Goal: Find specific page/section: Find specific page/section

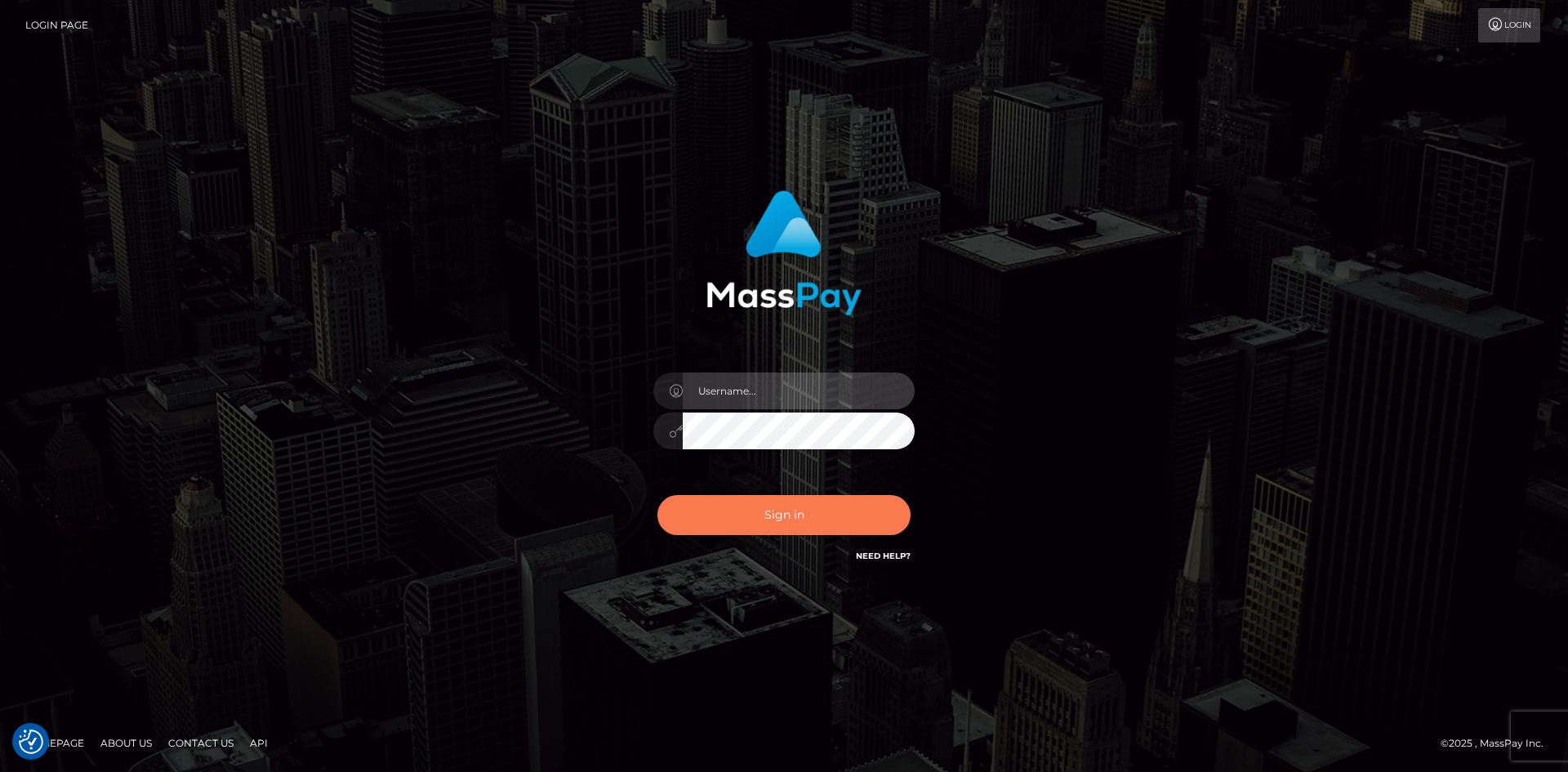
type input "hello.feetfinder"
click at [790, 509] on button "Sign in" at bounding box center [784, 515] width 253 height 40
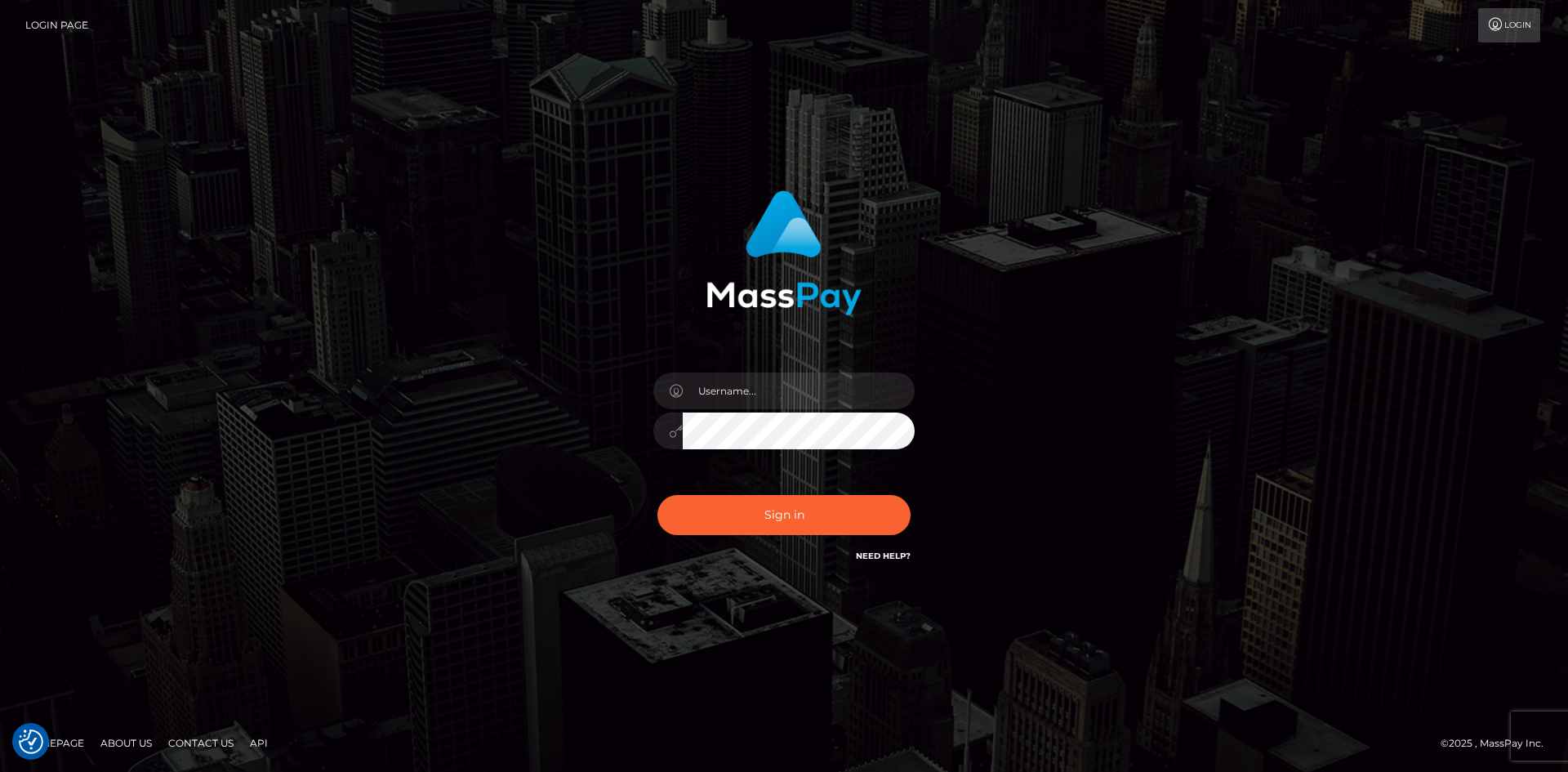
checkbox input "true"
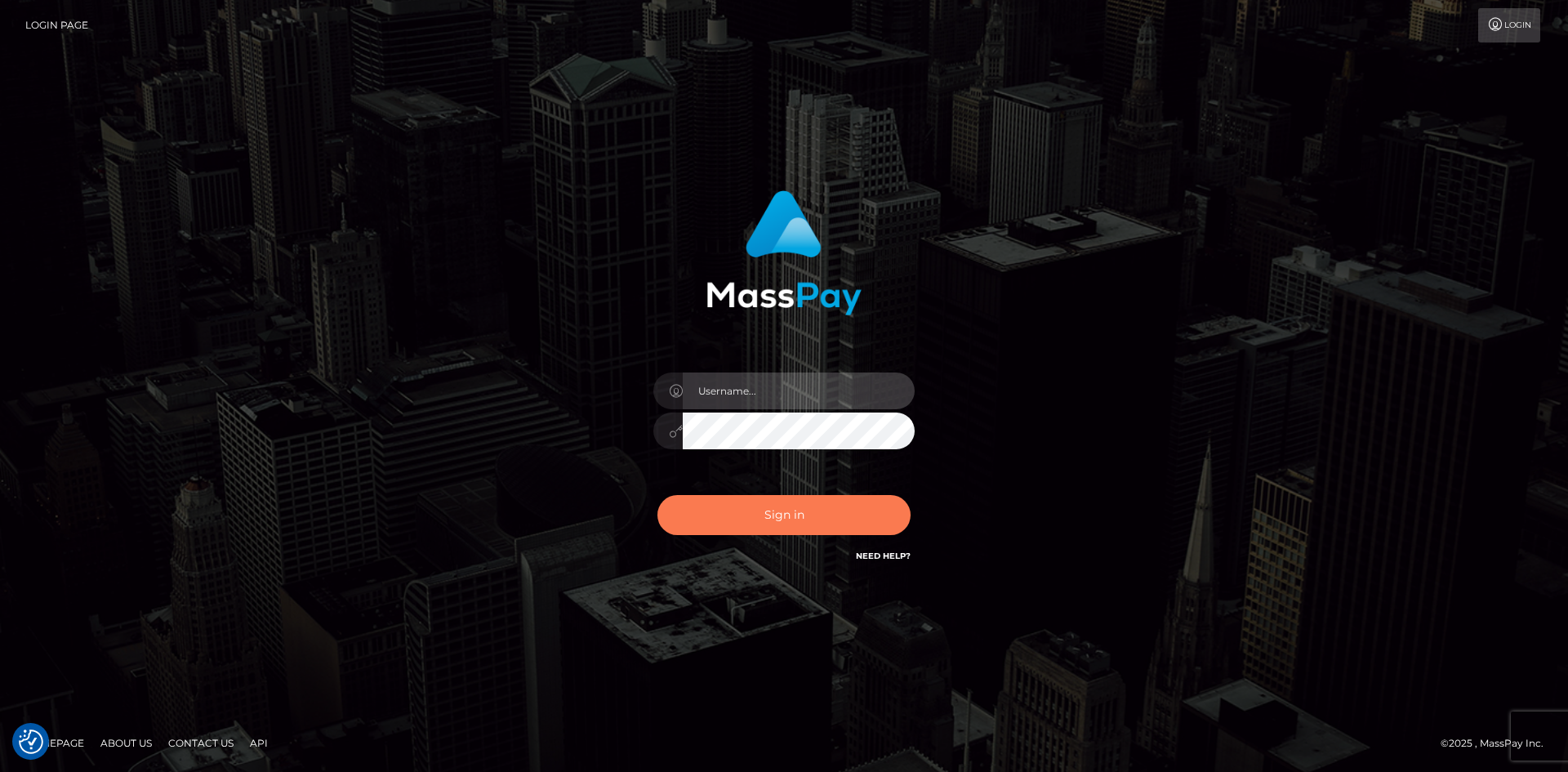
type input "hello.feetfinder"
click at [798, 514] on button "Sign in" at bounding box center [784, 515] width 253 height 40
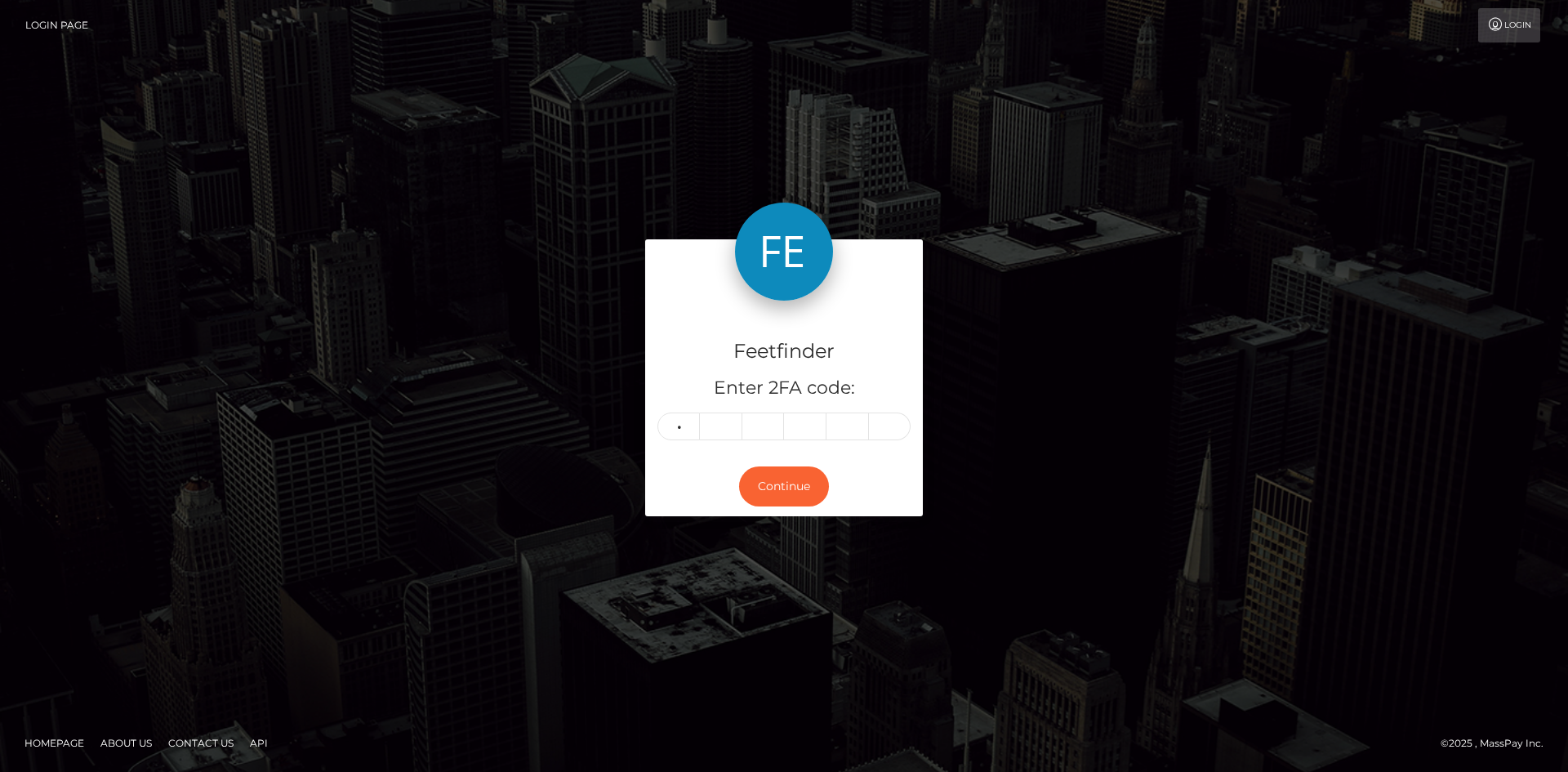
type input "0"
type input "6"
type input "7"
type input "4"
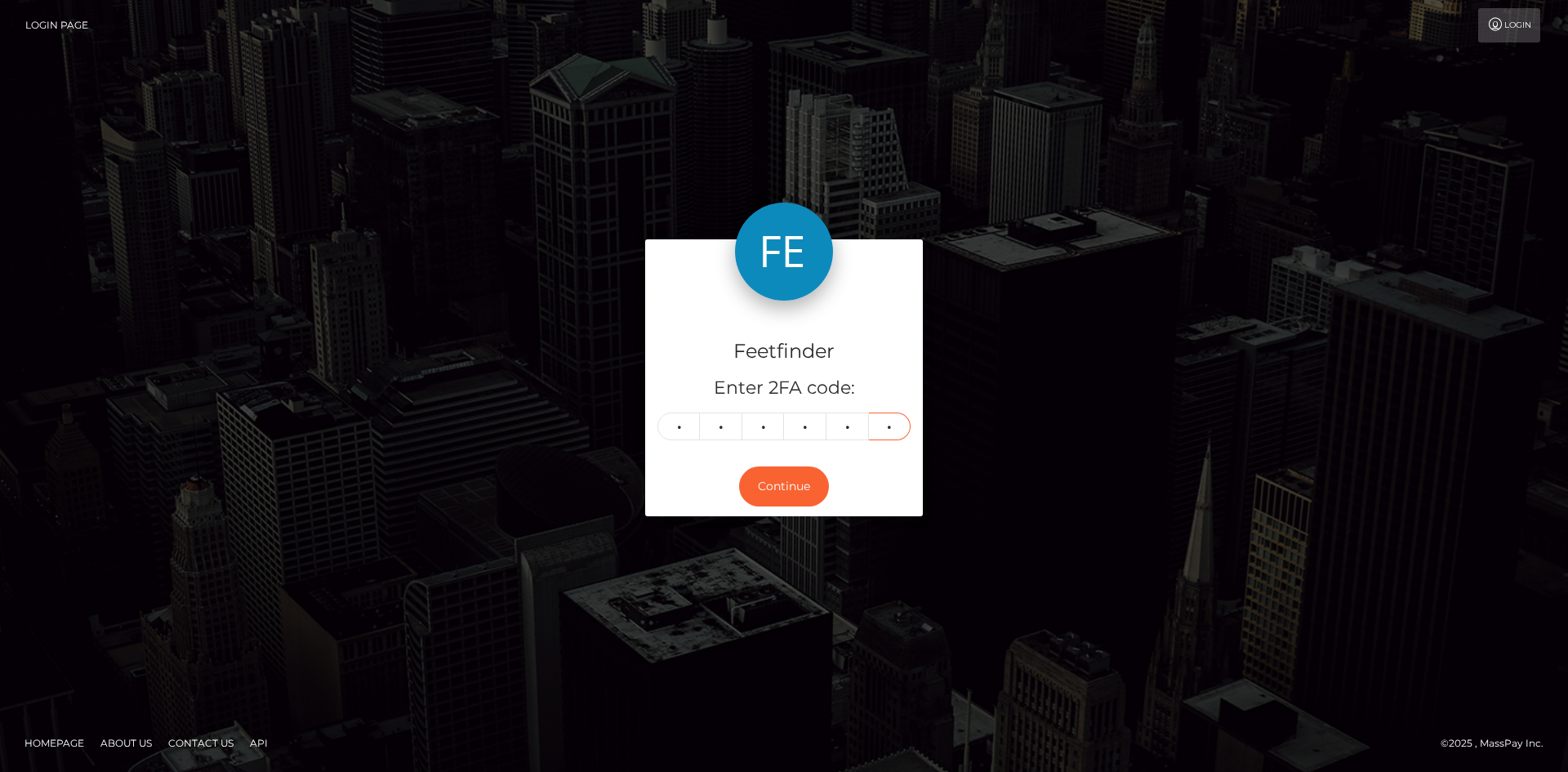
type input "0"
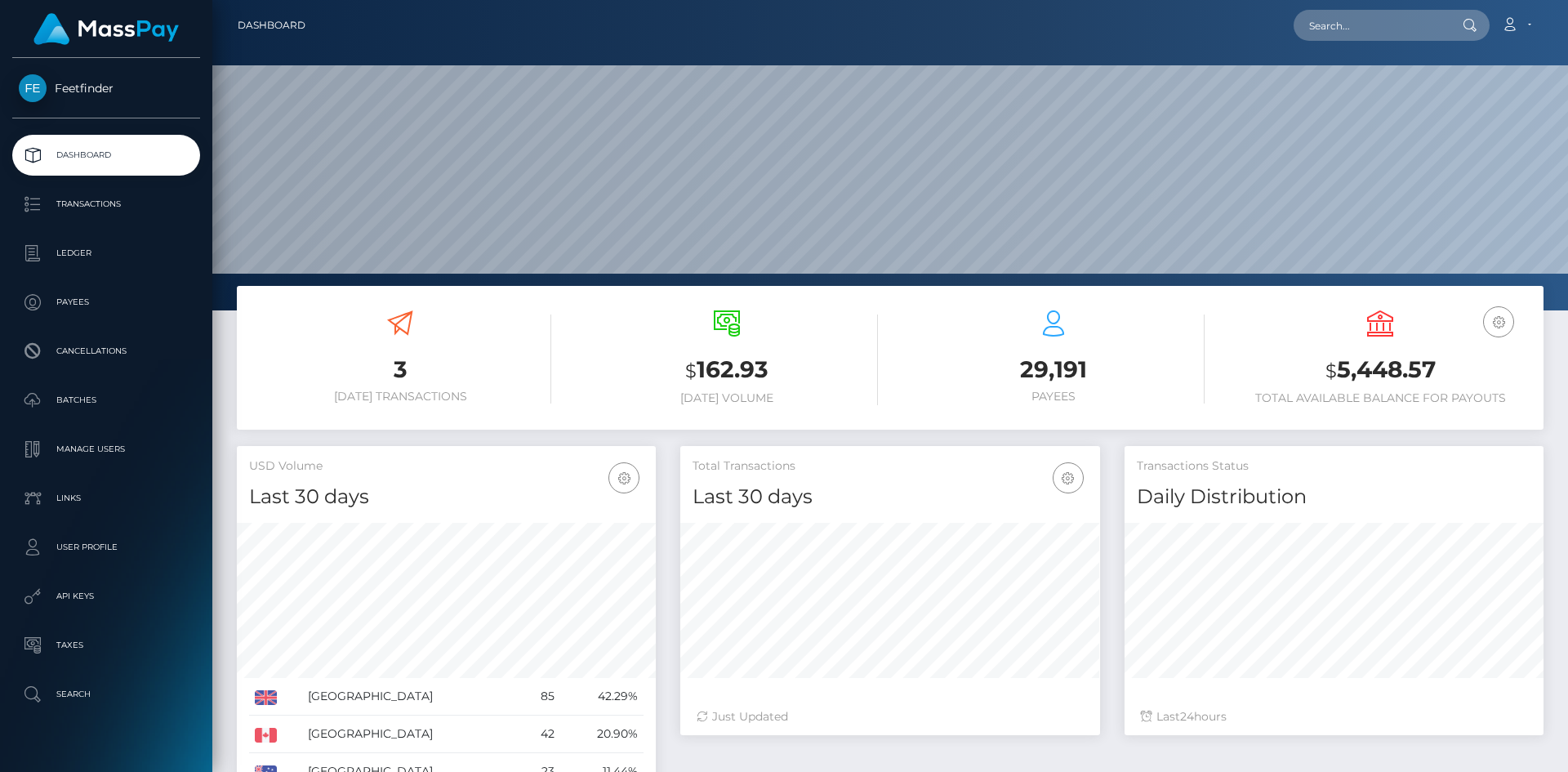
scroll to position [290, 420]
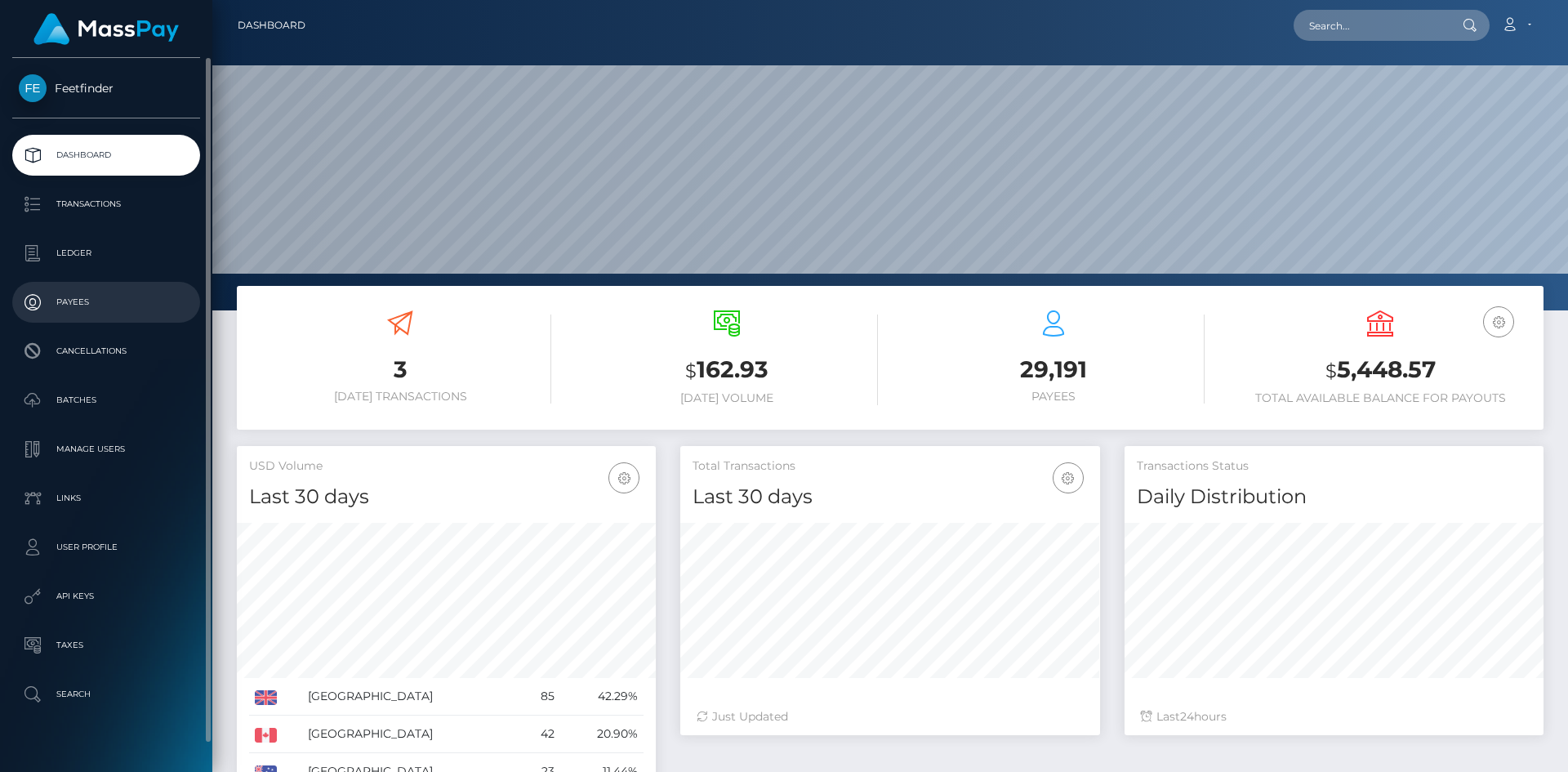
click at [111, 308] on p "Payees" at bounding box center [106, 302] width 175 height 25
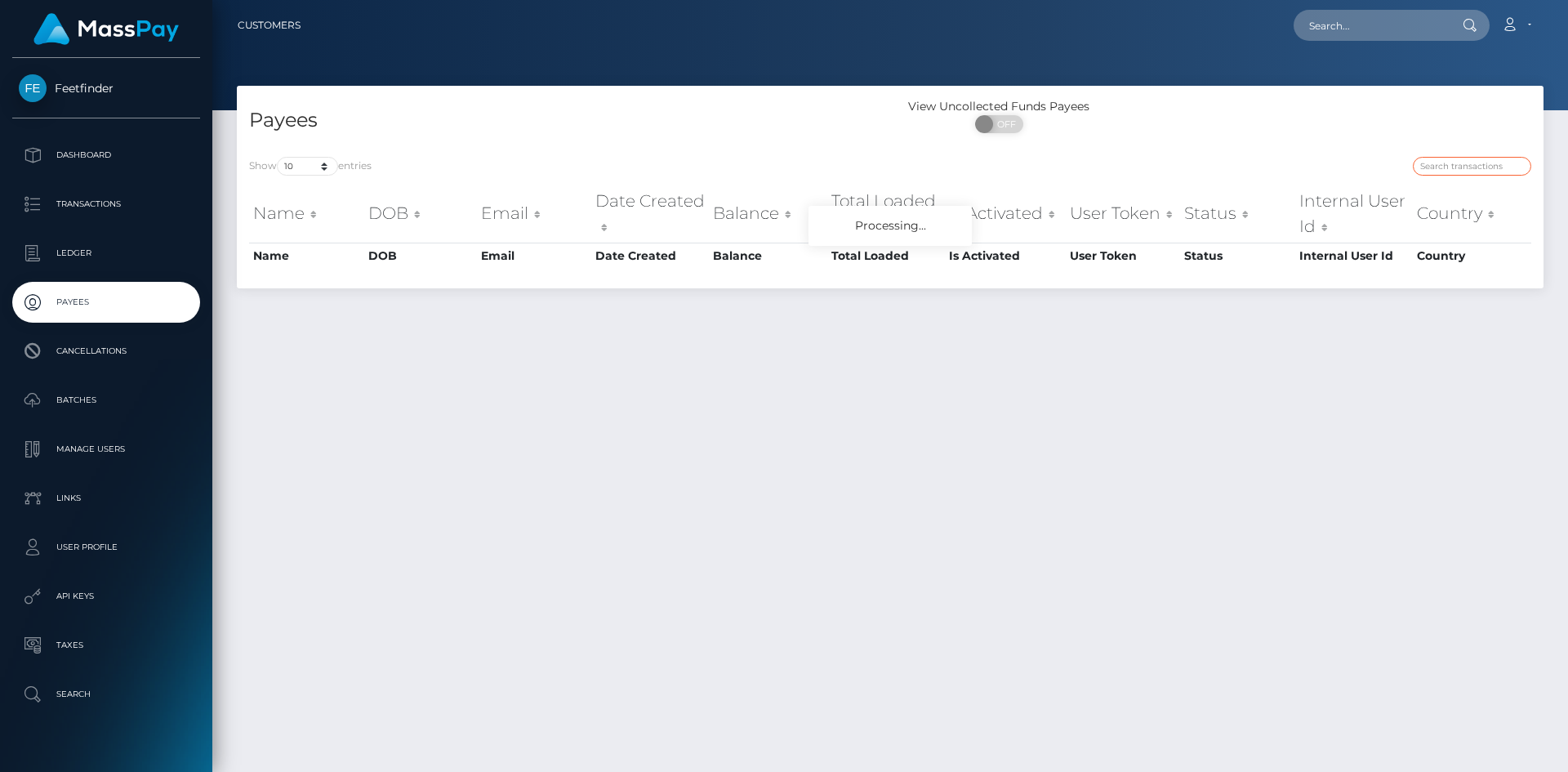
click at [1467, 157] on input "search" at bounding box center [1472, 166] width 118 height 19
paste input "f843629c-79e3-11f0-9703-0266f44cc279"
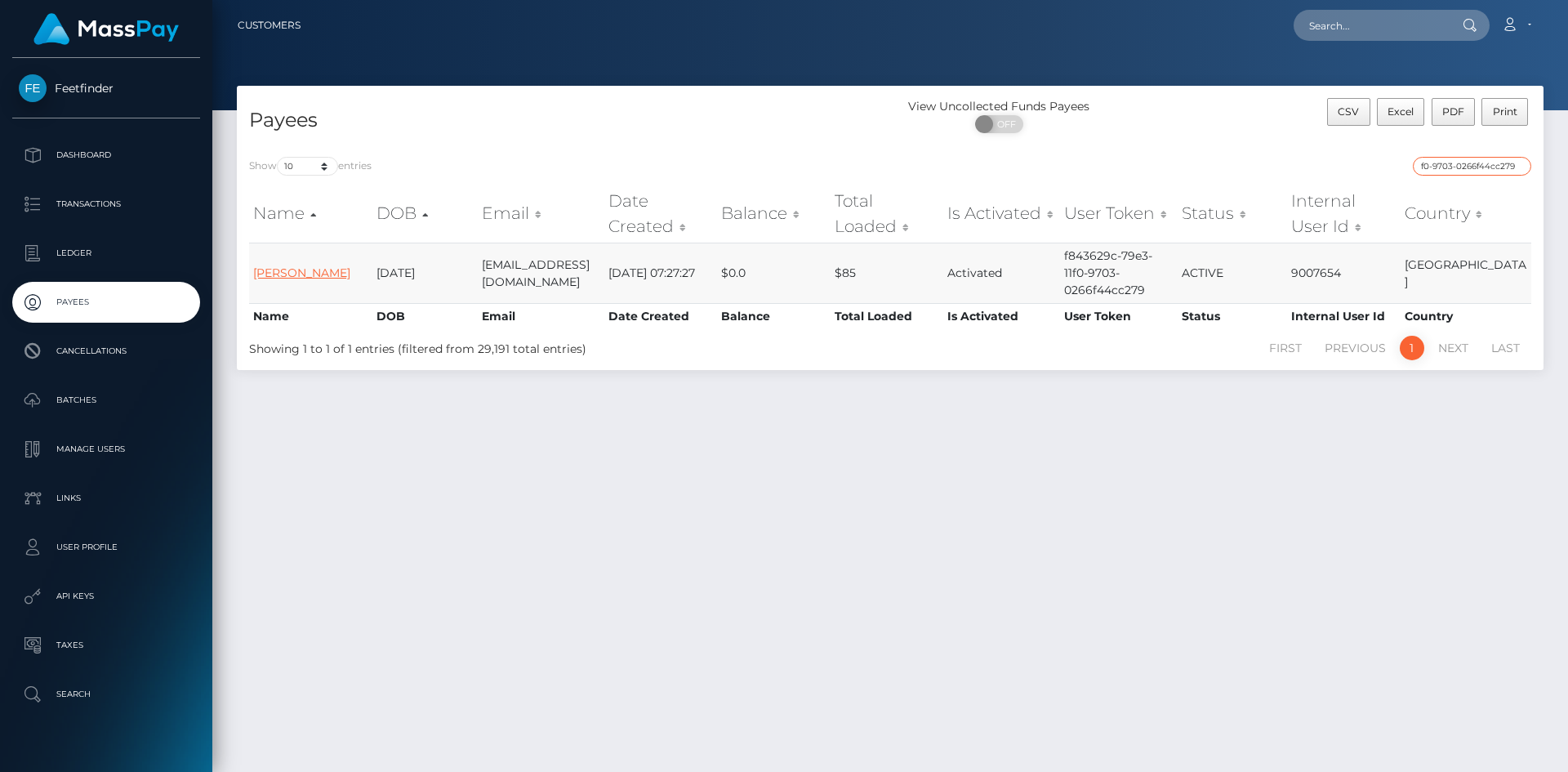
type input "f843629c-79e3-11f0-9703-0266f44cc279"
click at [294, 271] on link "Aduragbemi Elizabeth Omowunmi" at bounding box center [302, 272] width 97 height 15
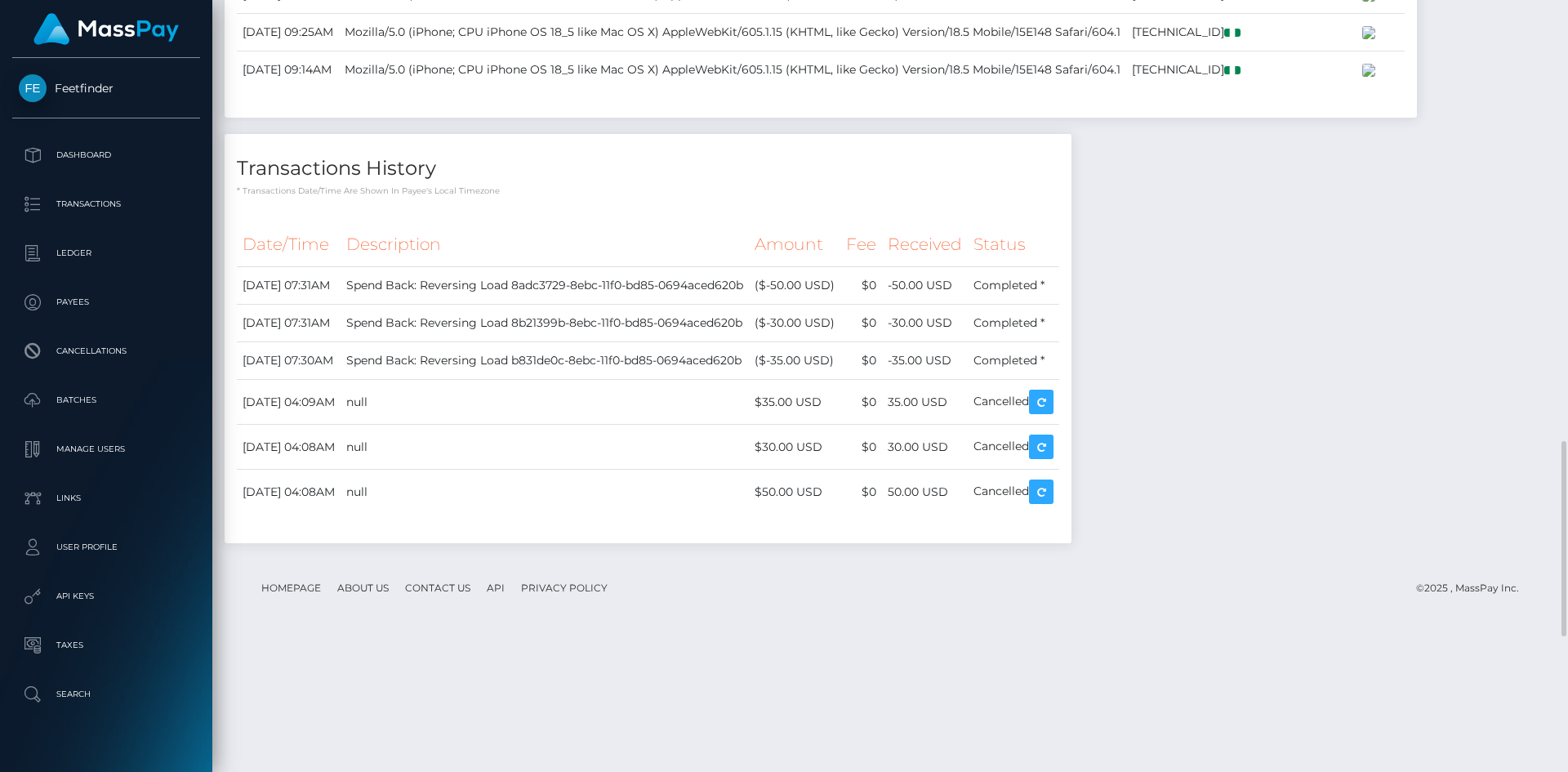
scroll to position [2279, 0]
